Goal: Transaction & Acquisition: Purchase product/service

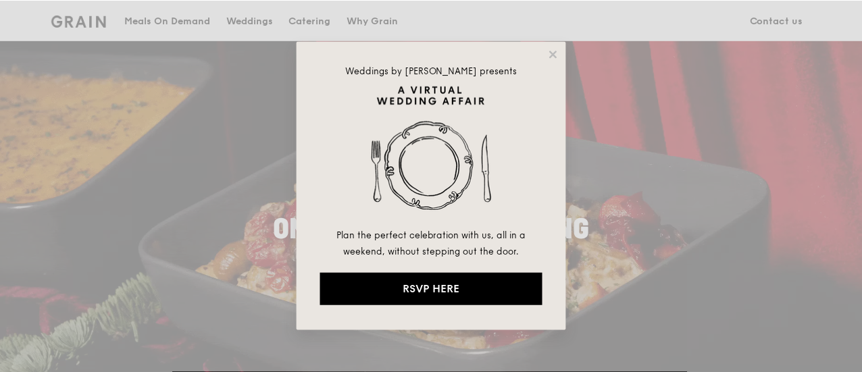
scroll to position [68, 0]
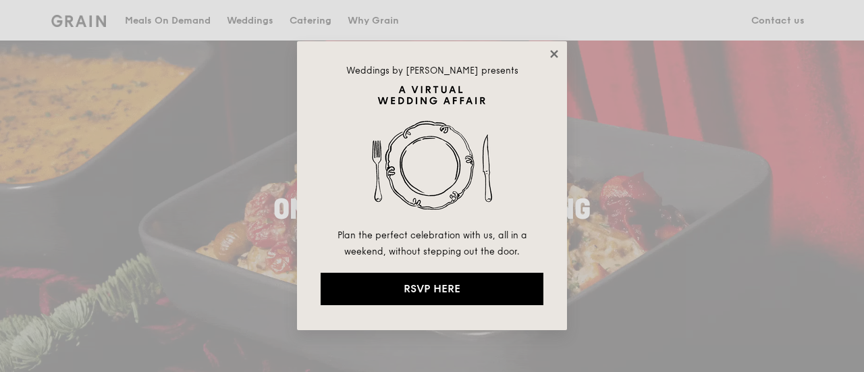
click at [558, 51] on icon at bounding box center [554, 54] width 12 height 12
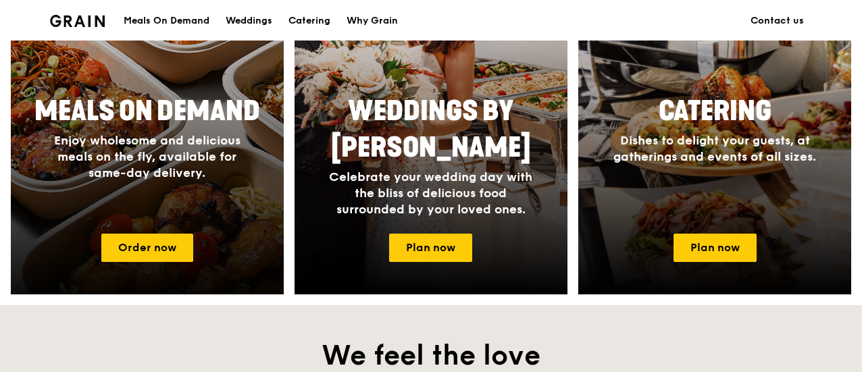
scroll to position [675, 0]
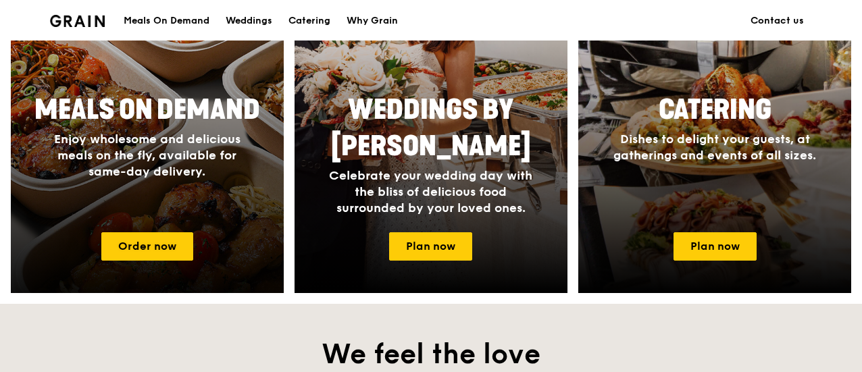
click at [182, 209] on div "Meals On Demand Enjoy wholesome and delicious meals on the fly, available for s…" at bounding box center [147, 153] width 273 height 135
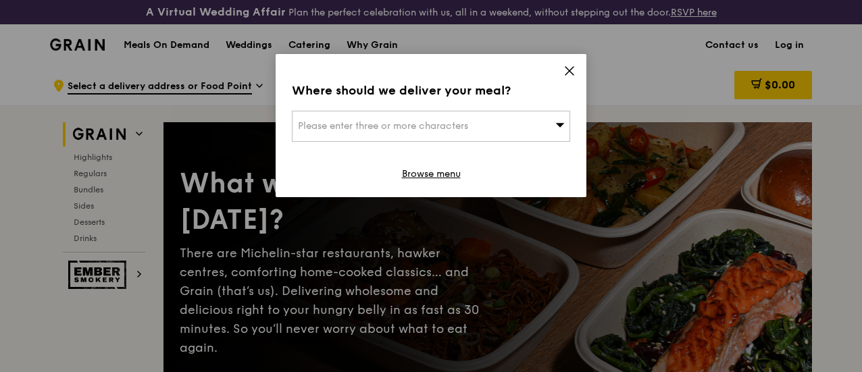
click at [573, 68] on icon at bounding box center [569, 71] width 8 height 8
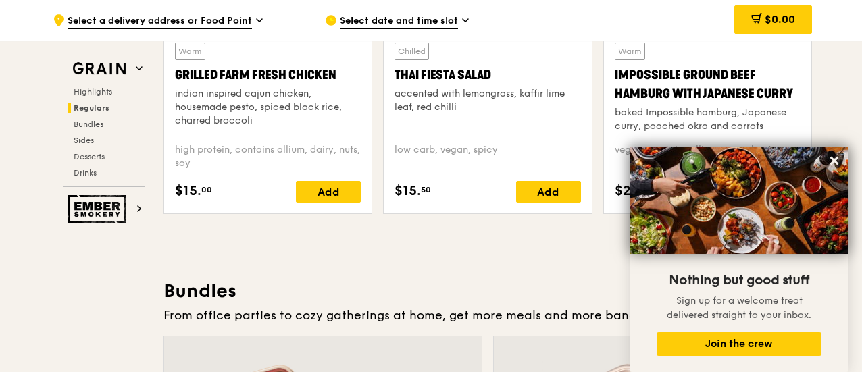
scroll to position [1823, 0]
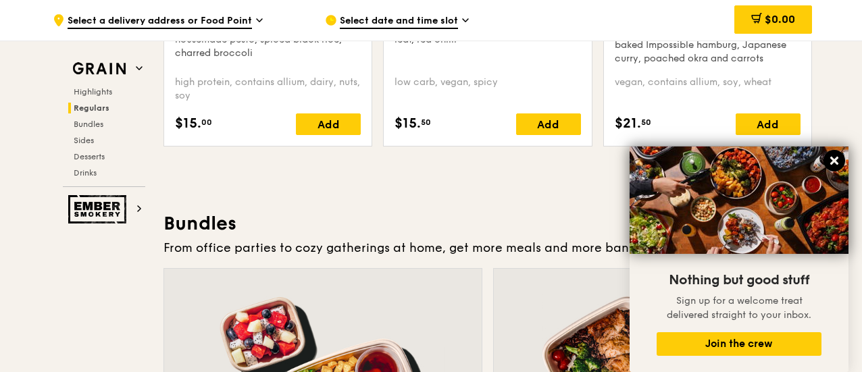
click at [837, 159] on icon at bounding box center [834, 161] width 8 height 8
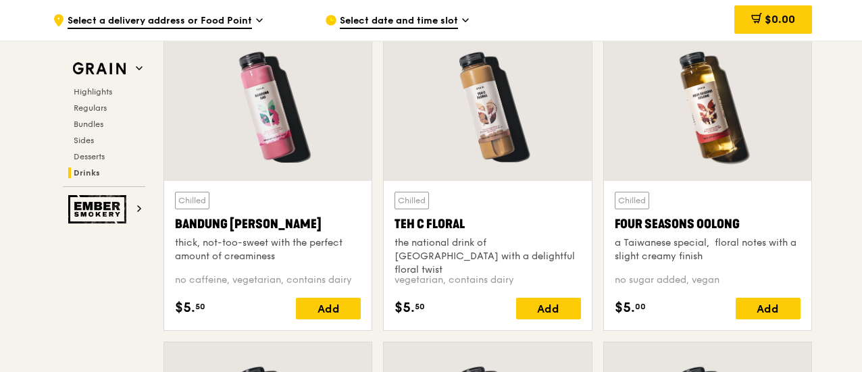
scroll to position [4795, 0]
